Goal: Task Accomplishment & Management: Use online tool/utility

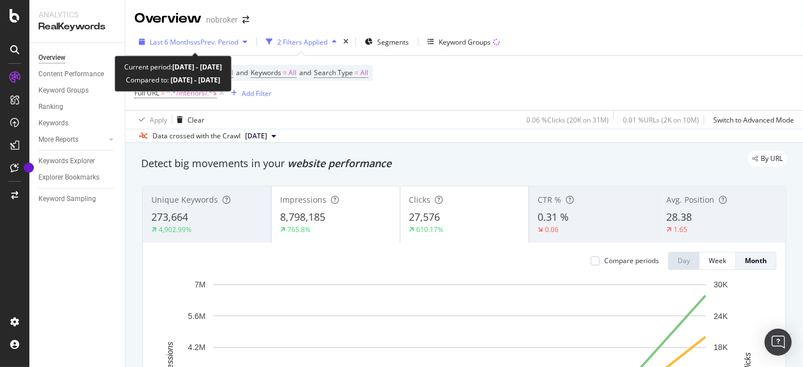
click at [185, 40] on span "Last 6 Months" at bounding box center [172, 42] width 44 height 10
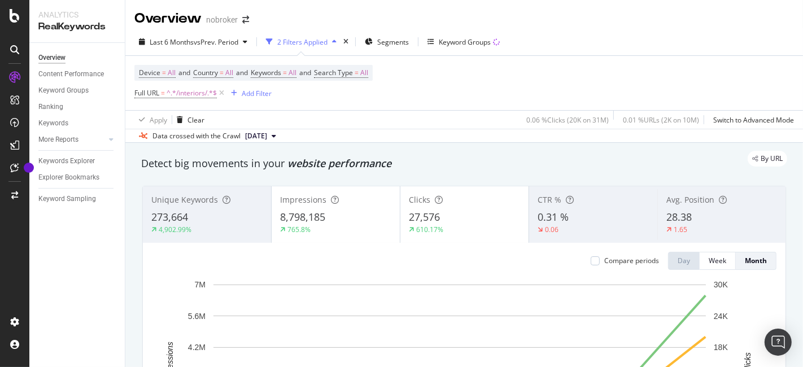
click at [410, 90] on div "Device = All and Country = All and Keywords = All and Search Type = All Full UR…" at bounding box center [464, 83] width 660 height 54
click at [258, 87] on div "Add Filter" at bounding box center [249, 93] width 45 height 12
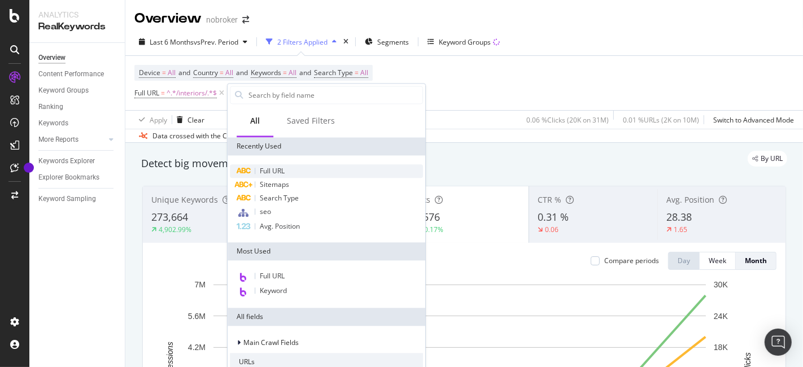
click at [311, 168] on div "Full URL" at bounding box center [326, 171] width 193 height 14
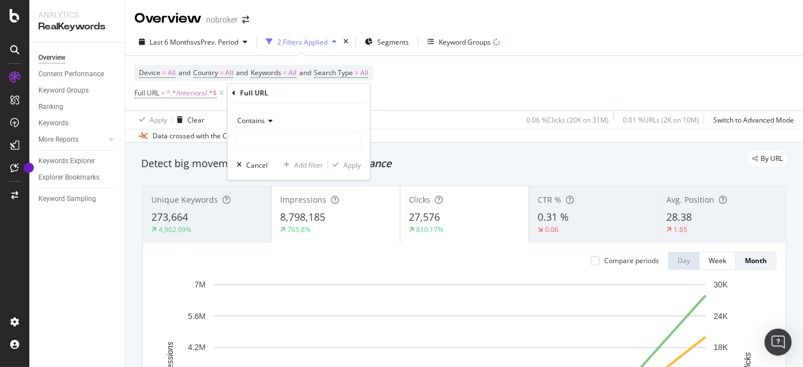
click at [305, 86] on div "Full URL" at bounding box center [298, 93] width 133 height 19
click at [271, 138] on input "text" at bounding box center [298, 142] width 123 height 18
click at [266, 118] on icon at bounding box center [269, 121] width 8 height 7
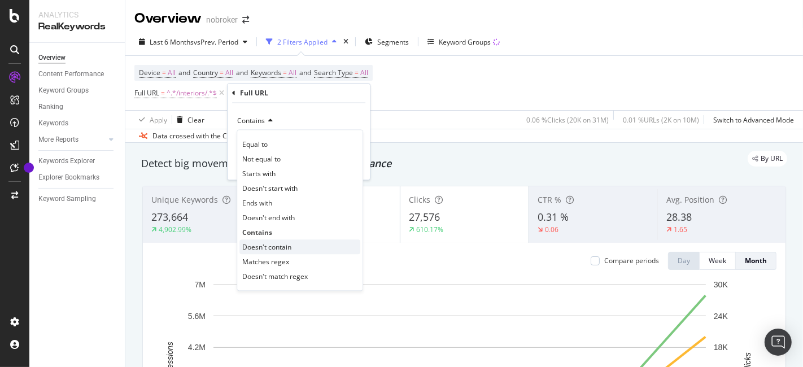
click at [277, 246] on span "Doesn't contain" at bounding box center [266, 247] width 49 height 10
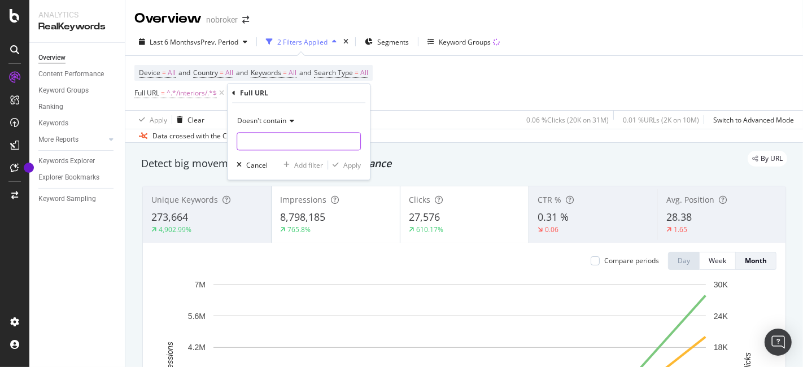
click at [307, 147] on input "text" at bounding box center [298, 142] width 123 height 18
type input "/design-guides/"
click at [345, 165] on div "Apply" at bounding box center [353, 165] width 18 height 10
